Goal: Task Accomplishment & Management: Use online tool/utility

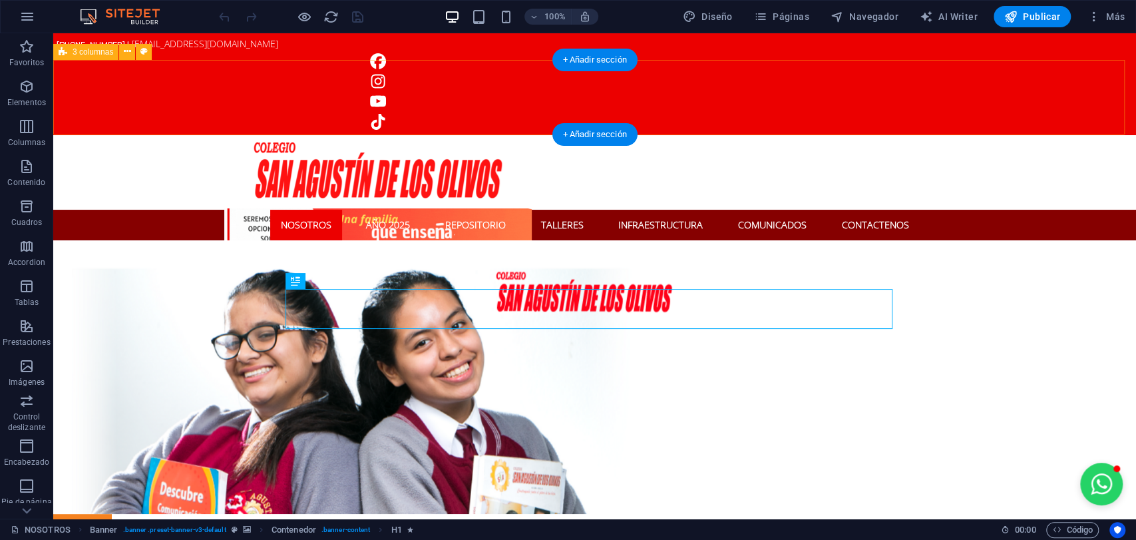
click at [143, 135] on div at bounding box center [594, 172] width 1082 height 75
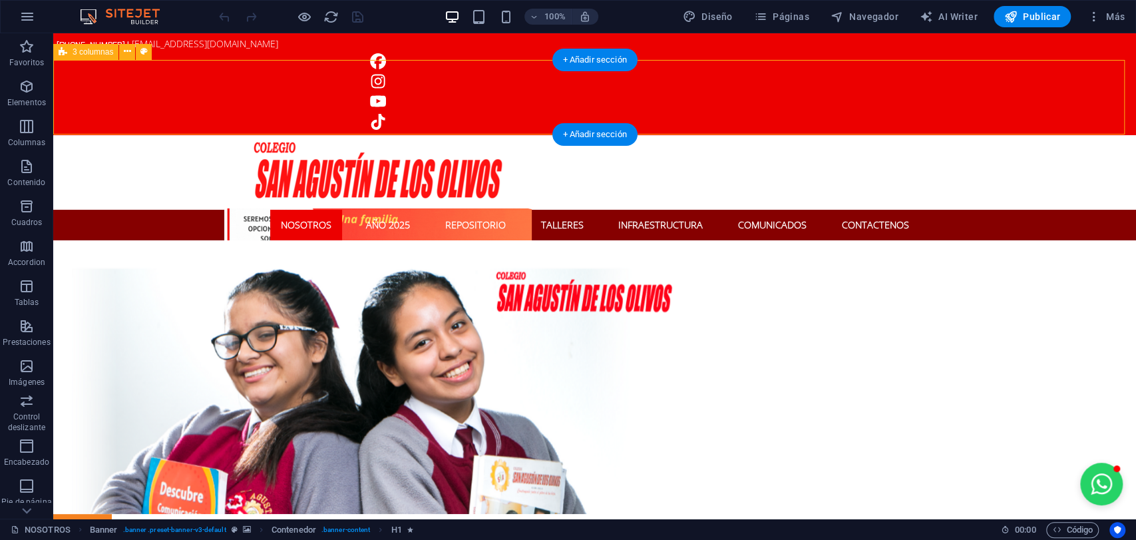
click at [144, 135] on div at bounding box center [594, 172] width 1082 height 75
select select "rem"
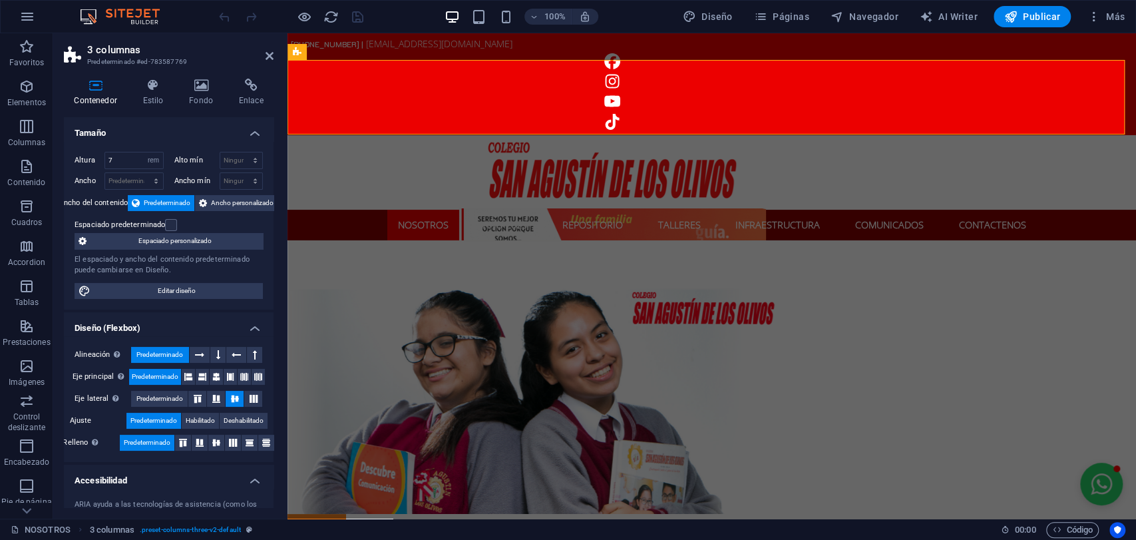
click at [217, 114] on div "Contenedor Estilo Fondo Enlace Tamaño Altura 7 Predeterminado px rem % vh vw Al…" at bounding box center [169, 293] width 210 height 429
click at [209, 104] on h4 "Fondo" at bounding box center [204, 93] width 50 height 28
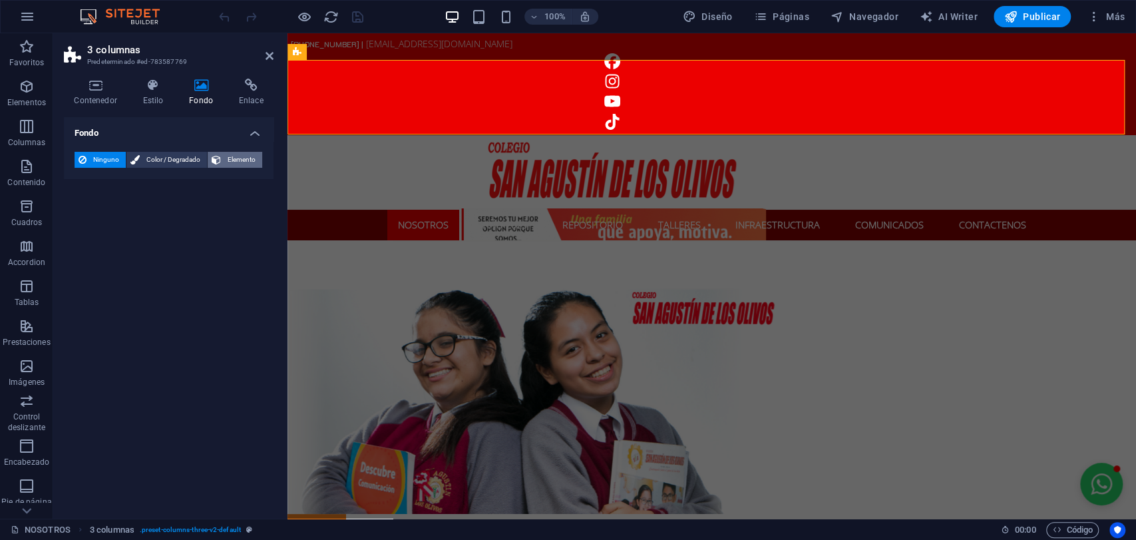
click at [215, 160] on icon at bounding box center [216, 160] width 9 height 16
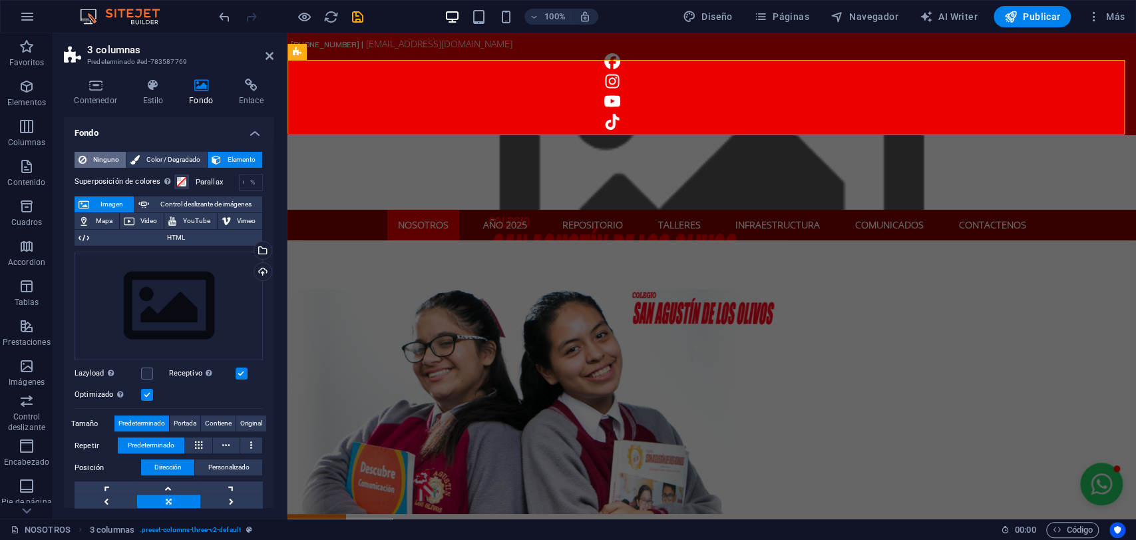
click at [96, 166] on span "Ninguno" at bounding box center [105, 160] width 31 height 16
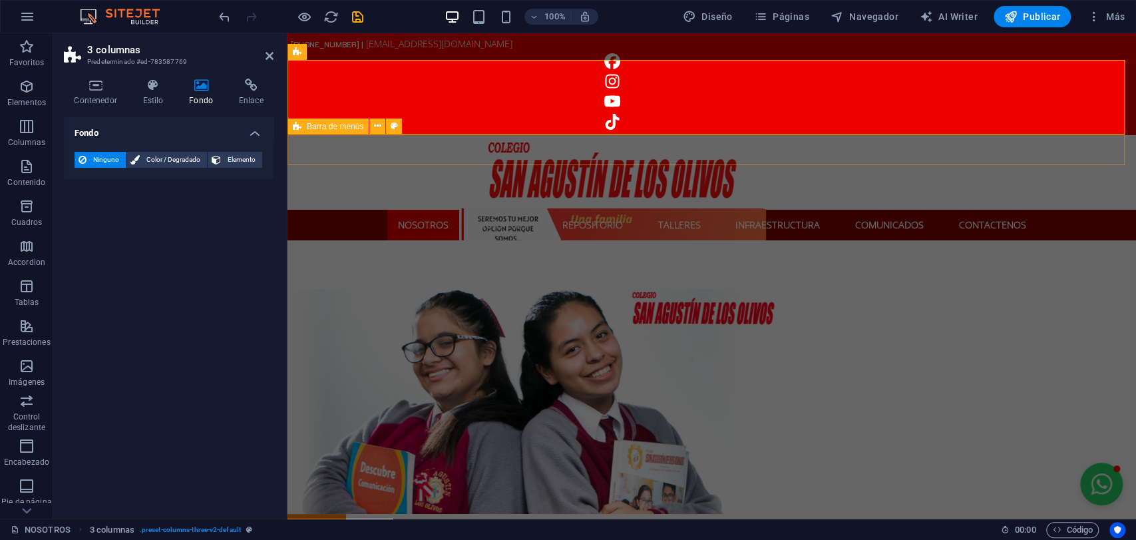
click at [339, 210] on div "NOSOTROS AÑO 2025 REPOSITORIO TALLERES INFRAESTRUCTURA COMUNICADOS CONTACTENOS" at bounding box center [711, 225] width 848 height 31
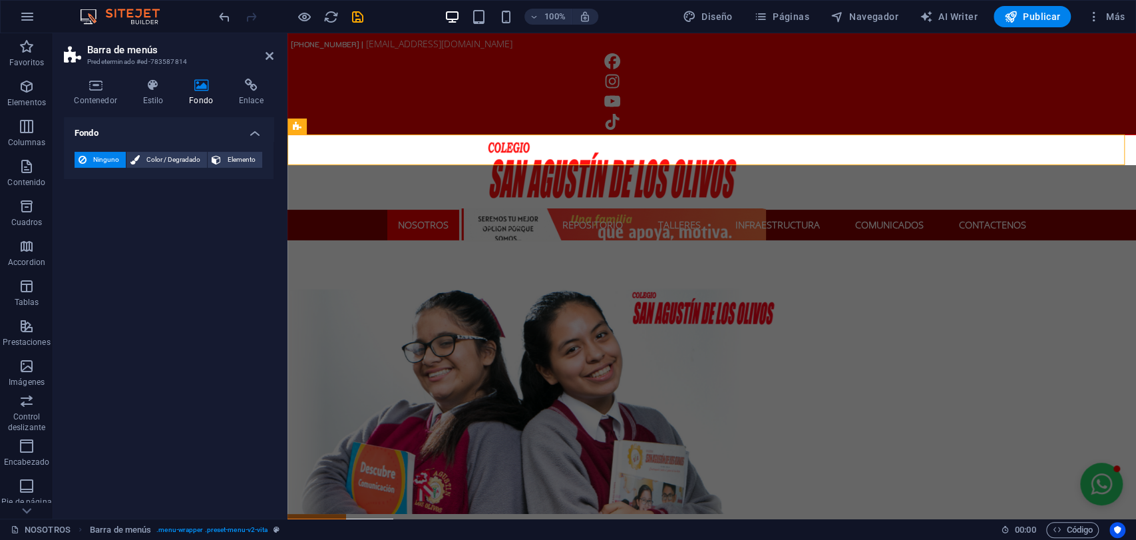
click at [210, 79] on icon at bounding box center [201, 85] width 45 height 13
click at [225, 152] on span "Elemento" at bounding box center [241, 160] width 33 height 16
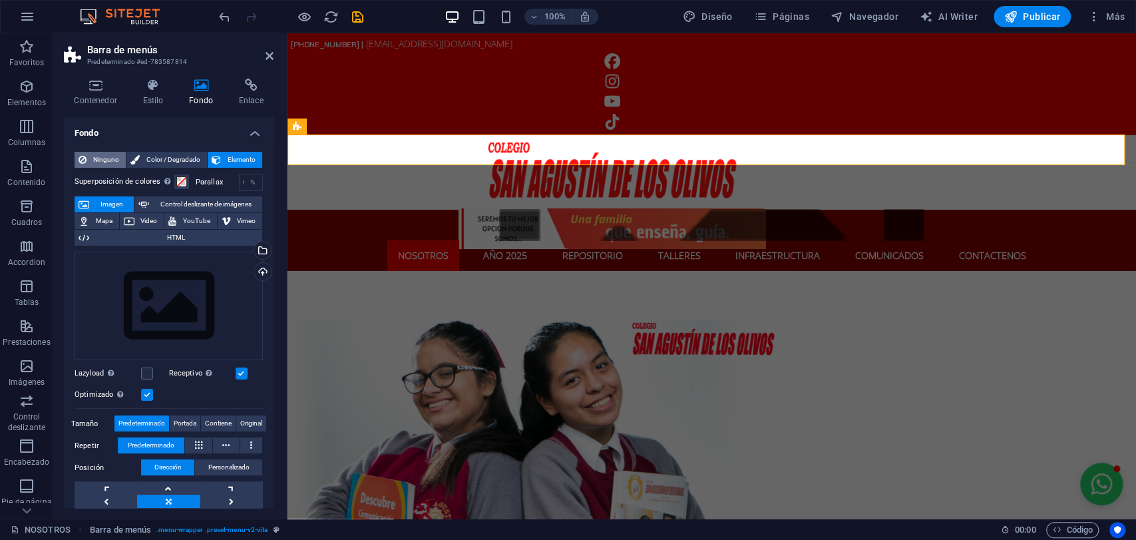
click at [112, 159] on span "Ninguno" at bounding box center [105, 160] width 31 height 16
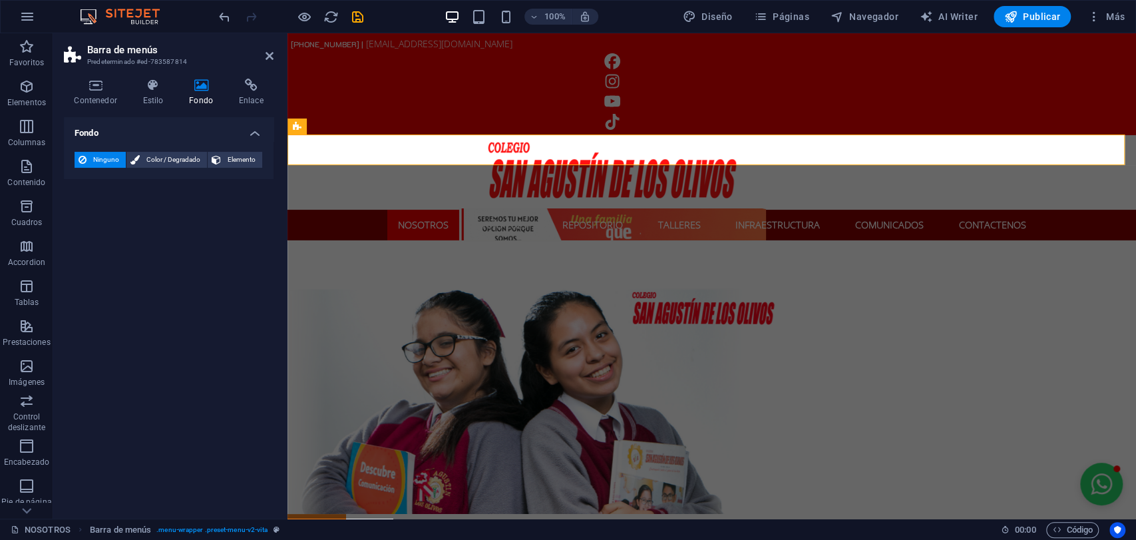
click at [329, 240] on figure at bounding box center [711, 376] width 848 height 273
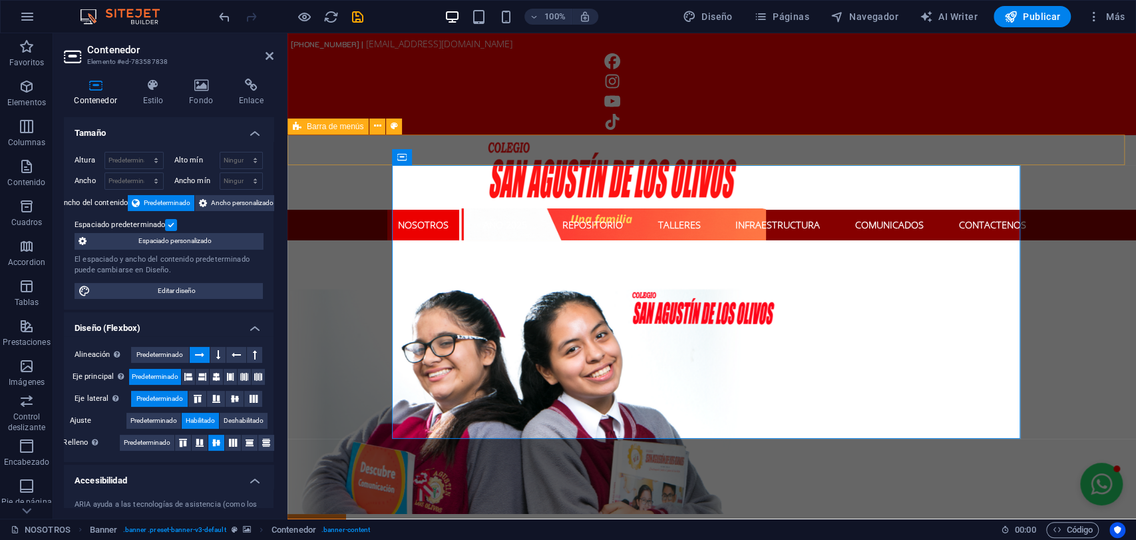
click at [351, 135] on div at bounding box center [711, 172] width 848 height 75
